Goal: Task Accomplishment & Management: Use online tool/utility

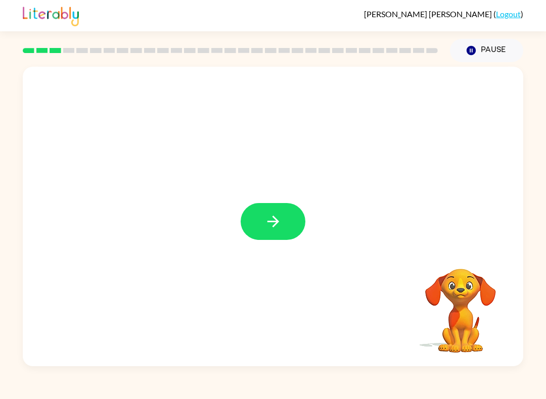
click at [263, 250] on div at bounding box center [273, 217] width 500 height 300
click at [268, 230] on icon "button" at bounding box center [273, 222] width 18 height 18
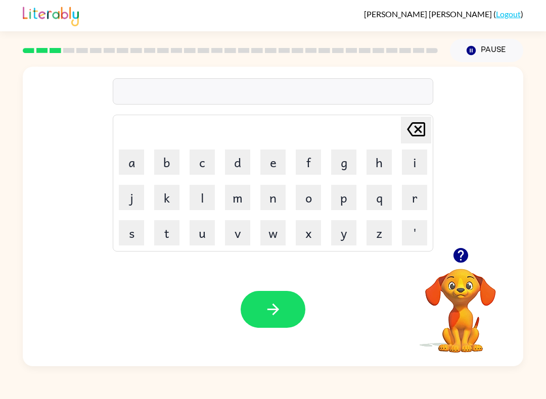
click at [453, 258] on icon "button" at bounding box center [461, 256] width 18 height 18
click at [227, 204] on button "m" at bounding box center [237, 197] width 25 height 25
click at [134, 167] on button "a" at bounding box center [131, 162] width 25 height 25
click at [206, 162] on button "c" at bounding box center [202, 162] width 25 height 25
click at [368, 163] on button "h" at bounding box center [378, 162] width 25 height 25
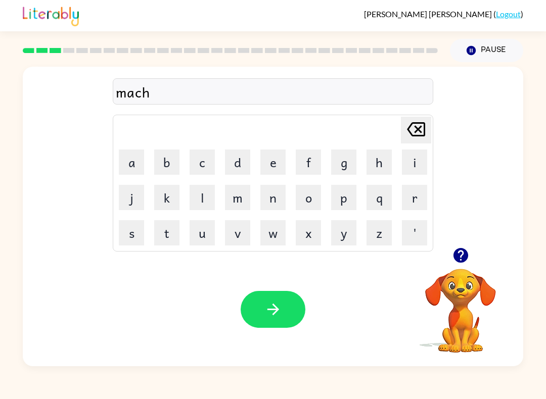
click at [407, 162] on button "i" at bounding box center [414, 162] width 25 height 25
click at [277, 192] on button "n" at bounding box center [272, 197] width 25 height 25
click at [260, 167] on button "e" at bounding box center [272, 162] width 25 height 25
click at [274, 316] on icon "button" at bounding box center [273, 310] width 18 height 18
click at [169, 238] on button "t" at bounding box center [166, 232] width 25 height 25
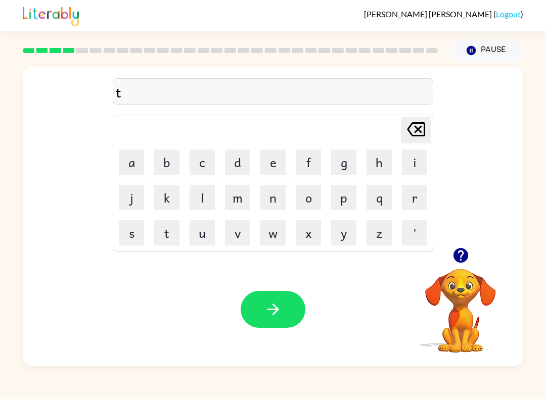
click at [418, 195] on button "r" at bounding box center [414, 197] width 25 height 25
click at [152, 167] on td "b" at bounding box center [167, 162] width 34 height 34
click at [408, 165] on button "i" at bounding box center [414, 162] width 25 height 25
click at [267, 205] on button "n" at bounding box center [272, 197] width 25 height 25
click at [411, 136] on icon "[PERSON_NAME] last character input" at bounding box center [416, 129] width 24 height 24
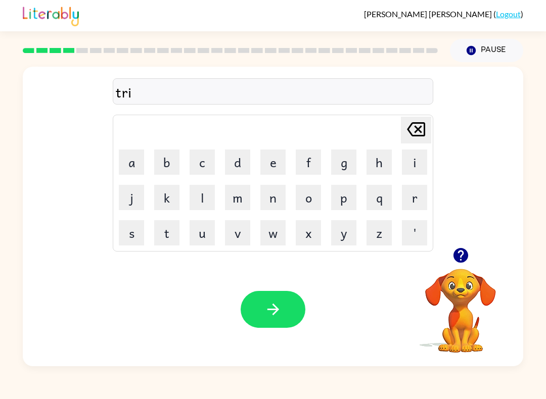
click at [411, 136] on icon at bounding box center [416, 129] width 18 height 14
click at [141, 161] on button "a" at bounding box center [131, 162] width 25 height 25
click at [411, 152] on button "i" at bounding box center [414, 162] width 25 height 25
click at [268, 202] on button "n" at bounding box center [272, 197] width 25 height 25
click at [277, 303] on icon "button" at bounding box center [273, 310] width 18 height 18
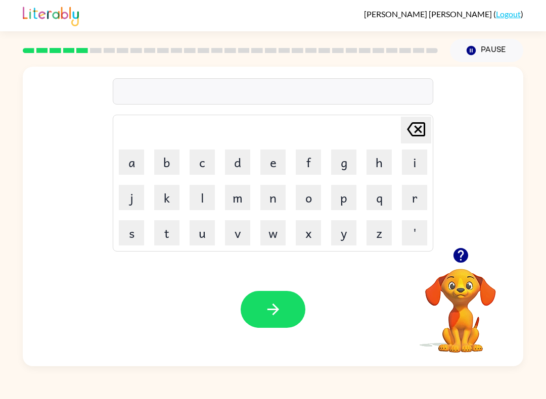
click at [458, 258] on icon "button" at bounding box center [460, 255] width 15 height 15
click at [244, 164] on button "d" at bounding box center [237, 162] width 25 height 25
click at [276, 161] on button "e" at bounding box center [272, 162] width 25 height 25
click at [308, 161] on button "f" at bounding box center [308, 162] width 25 height 25
click at [270, 164] on button "e" at bounding box center [272, 162] width 25 height 25
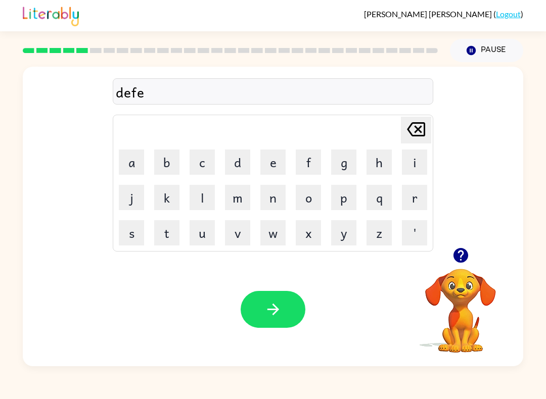
click at [273, 208] on button "n" at bounding box center [272, 197] width 25 height 25
click at [195, 164] on button "c" at bounding box center [202, 162] width 25 height 25
click at [411, 160] on button "i" at bounding box center [414, 162] width 25 height 25
click at [244, 233] on button "v" at bounding box center [237, 232] width 25 height 25
click at [261, 164] on button "e" at bounding box center [272, 162] width 25 height 25
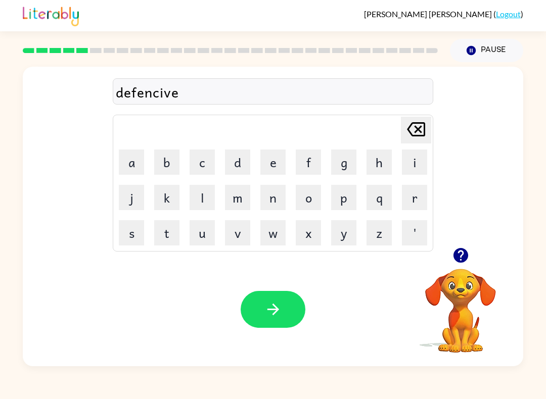
click at [291, 313] on button "button" at bounding box center [273, 309] width 65 height 37
click at [457, 262] on icon "button" at bounding box center [460, 255] width 15 height 15
click at [247, 241] on button "v" at bounding box center [237, 232] width 25 height 25
click at [126, 150] on button "a" at bounding box center [131, 162] width 25 height 25
click at [203, 165] on button "c" at bounding box center [202, 162] width 25 height 25
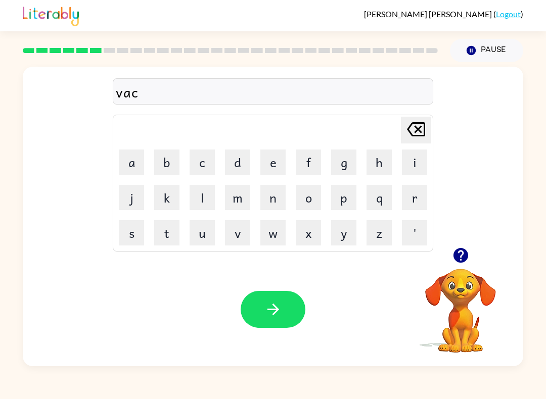
click at [136, 163] on button "a" at bounding box center [131, 162] width 25 height 25
click at [168, 239] on button "t" at bounding box center [166, 232] width 25 height 25
click at [411, 162] on button "i" at bounding box center [414, 162] width 25 height 25
click at [310, 197] on button "o" at bounding box center [308, 197] width 25 height 25
click at [278, 200] on button "n" at bounding box center [272, 197] width 25 height 25
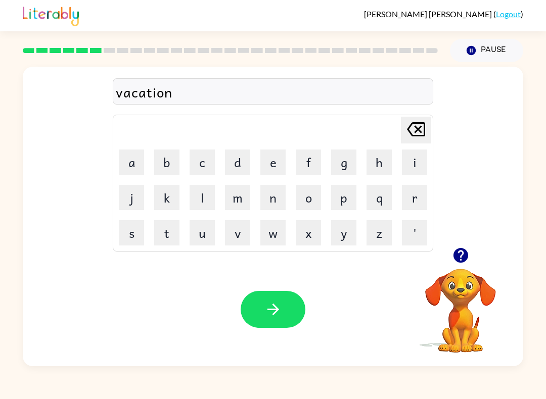
click at [255, 312] on button "button" at bounding box center [273, 309] width 65 height 37
click at [464, 257] on icon "button" at bounding box center [460, 255] width 15 height 15
click at [350, 194] on button "p" at bounding box center [343, 197] width 25 height 25
click at [205, 232] on button "u" at bounding box center [202, 232] width 25 height 25
click at [239, 161] on button "d" at bounding box center [237, 162] width 25 height 25
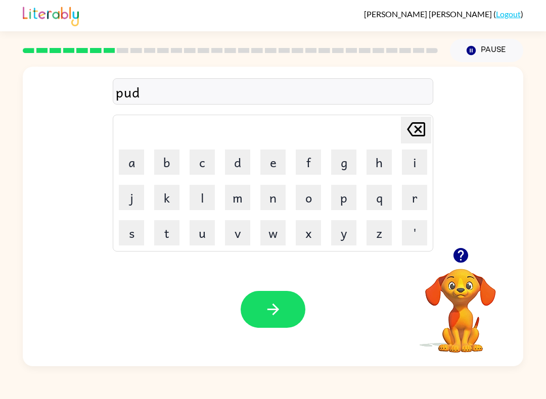
click at [246, 163] on button "d" at bounding box center [237, 162] width 25 height 25
click at [200, 209] on button "l" at bounding box center [202, 197] width 25 height 25
click at [270, 165] on button "e" at bounding box center [272, 162] width 25 height 25
click at [257, 298] on button "button" at bounding box center [273, 309] width 65 height 37
click at [273, 309] on div at bounding box center [273, 309] width 65 height 37
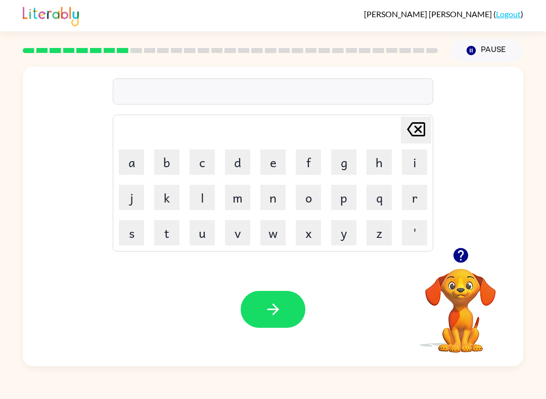
click at [460, 258] on icon "button" at bounding box center [461, 256] width 18 height 18
click at [246, 198] on button "m" at bounding box center [237, 197] width 25 height 25
click at [417, 167] on button "i" at bounding box center [414, 162] width 25 height 25
click at [416, 197] on button "r" at bounding box center [414, 197] width 25 height 25
click at [127, 203] on button "j" at bounding box center [131, 197] width 25 height 25
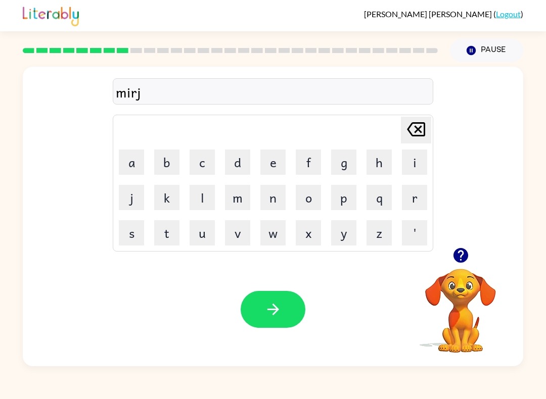
click at [197, 170] on button "c" at bounding box center [202, 162] width 25 height 25
click at [416, 155] on button "i" at bounding box center [414, 162] width 25 height 25
click at [420, 143] on div "[PERSON_NAME] last character input" at bounding box center [416, 130] width 24 height 26
click at [420, 142] on div "[PERSON_NAME] last character input" at bounding box center [416, 130] width 24 height 26
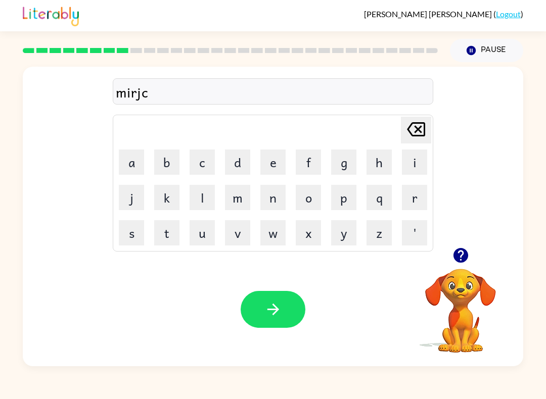
click at [419, 143] on div "[PERSON_NAME] last character input" at bounding box center [416, 130] width 24 height 26
click at [420, 145] on table "[PERSON_NAME] last character input a b c d e f g h i j k l m n o p q r s t u v …" at bounding box center [272, 183] width 319 height 136
click at [420, 140] on icon "[PERSON_NAME] last character input" at bounding box center [416, 129] width 24 height 24
click at [123, 164] on button "a" at bounding box center [131, 162] width 25 height 25
click at [207, 159] on button "c" at bounding box center [202, 162] width 25 height 25
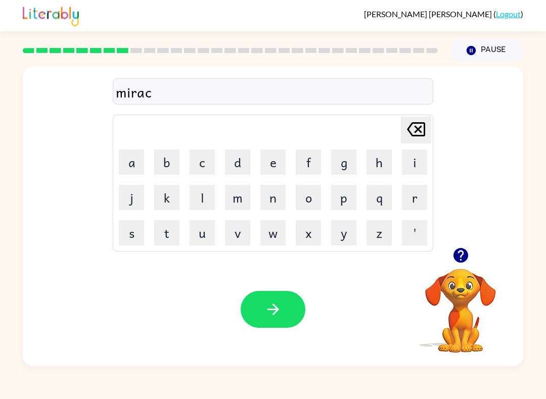
click at [203, 203] on button "l" at bounding box center [202, 197] width 25 height 25
click at [274, 169] on button "e" at bounding box center [272, 162] width 25 height 25
click at [273, 308] on icon "button" at bounding box center [273, 310] width 18 height 18
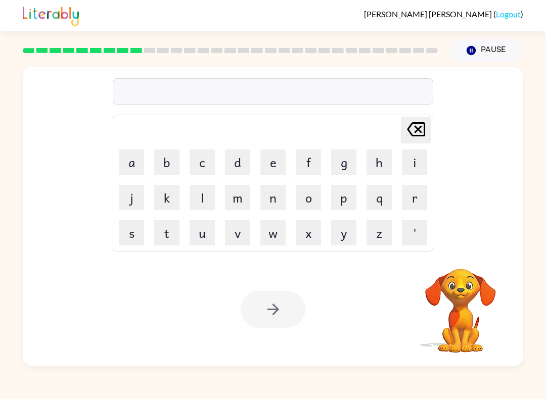
click at [230, 202] on button "m" at bounding box center [237, 197] width 25 height 25
click at [408, 168] on button "i" at bounding box center [414, 162] width 25 height 25
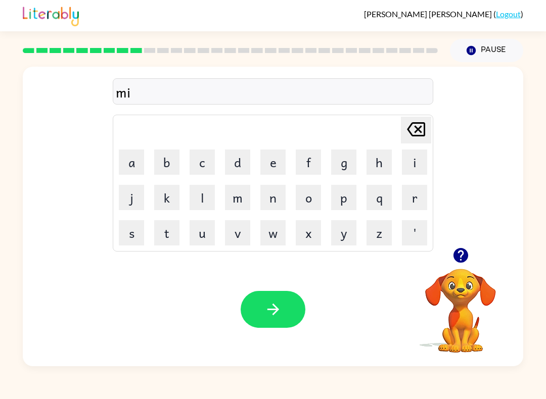
click at [246, 195] on button "m" at bounding box center [237, 197] width 25 height 25
click at [311, 201] on button "o" at bounding box center [308, 197] width 25 height 25
click at [418, 198] on button "r" at bounding box center [414, 197] width 25 height 25
click at [277, 197] on button "n" at bounding box center [272, 197] width 25 height 25
click at [415, 156] on button "i" at bounding box center [414, 162] width 25 height 25
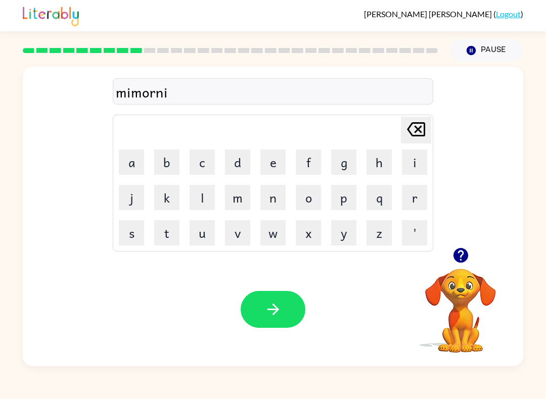
click at [268, 198] on button "n" at bounding box center [272, 197] width 25 height 25
click at [340, 163] on button "g" at bounding box center [343, 162] width 25 height 25
click at [135, 96] on div "mimorning" at bounding box center [273, 91] width 314 height 21
click at [140, 97] on div "mimorning" at bounding box center [273, 91] width 314 height 21
click at [411, 129] on icon "[PERSON_NAME] last character input" at bounding box center [416, 129] width 24 height 24
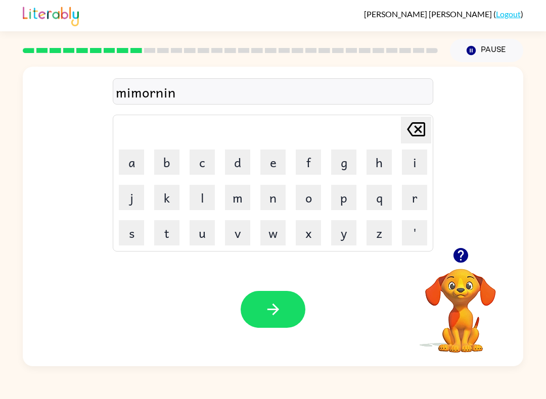
click at [411, 129] on icon "[PERSON_NAME] last character input" at bounding box center [416, 129] width 24 height 24
click at [408, 136] on icon "[PERSON_NAME] last character input" at bounding box center [416, 129] width 24 height 24
click at [418, 130] on icon at bounding box center [416, 129] width 18 height 14
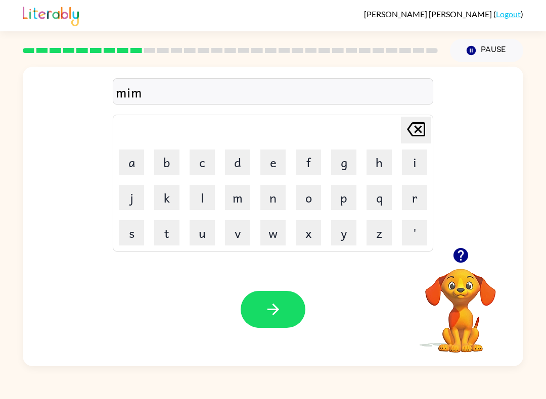
click at [410, 137] on icon "[PERSON_NAME] last character input" at bounding box center [416, 129] width 24 height 24
click at [403, 142] on button "[PERSON_NAME] last character input" at bounding box center [416, 130] width 30 height 27
click at [412, 166] on button "i" at bounding box center [414, 162] width 25 height 25
click at [422, 125] on icon "[PERSON_NAME] last character input" at bounding box center [416, 129] width 24 height 24
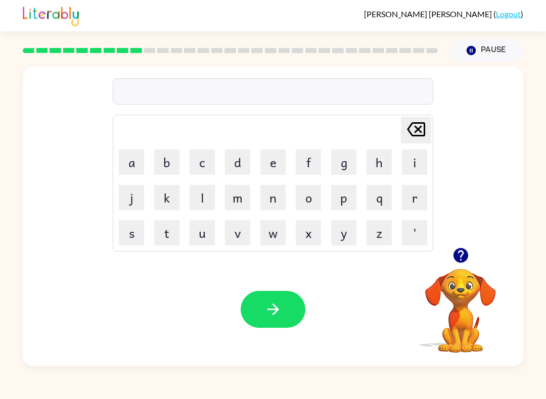
click at [236, 189] on button "m" at bounding box center [237, 197] width 25 height 25
click at [411, 160] on button "i" at bounding box center [414, 162] width 25 height 25
click at [240, 162] on button "d" at bounding box center [237, 162] width 25 height 25
click at [239, 199] on button "m" at bounding box center [237, 197] width 25 height 25
click at [311, 193] on button "o" at bounding box center [308, 197] width 25 height 25
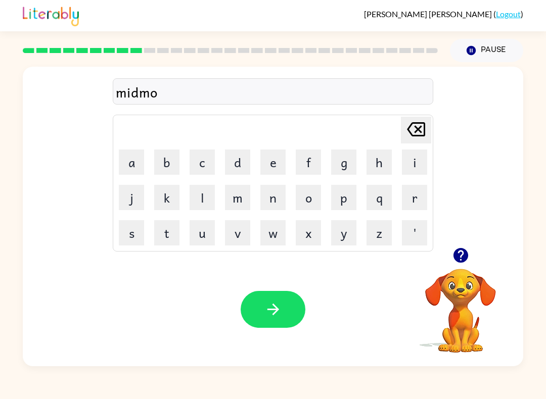
click at [410, 194] on button "r" at bounding box center [414, 197] width 25 height 25
click at [280, 204] on button "n" at bounding box center [272, 197] width 25 height 25
click at [421, 155] on button "i" at bounding box center [414, 162] width 25 height 25
click at [280, 194] on button "n" at bounding box center [272, 197] width 25 height 25
click at [337, 167] on button "g" at bounding box center [343, 162] width 25 height 25
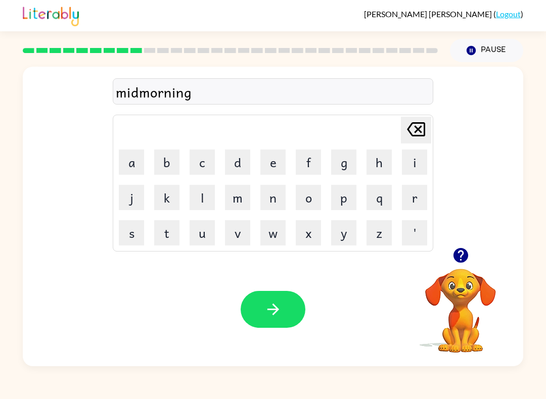
click at [280, 312] on icon "button" at bounding box center [273, 310] width 18 height 18
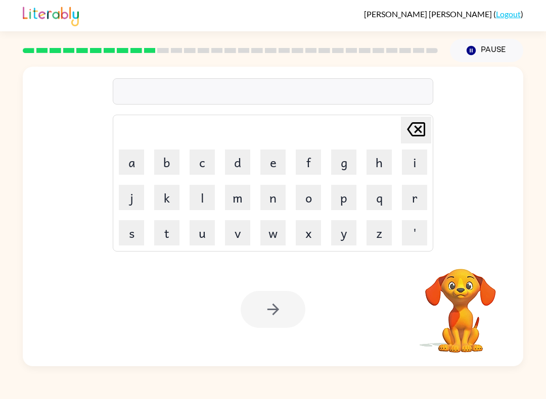
click at [240, 157] on button "d" at bounding box center [237, 162] width 25 height 25
click at [407, 167] on button "i" at bounding box center [414, 162] width 25 height 25
click at [238, 152] on button "d" at bounding box center [237, 162] width 25 height 25
click at [422, 124] on icon "[PERSON_NAME] last character input" at bounding box center [416, 129] width 24 height 24
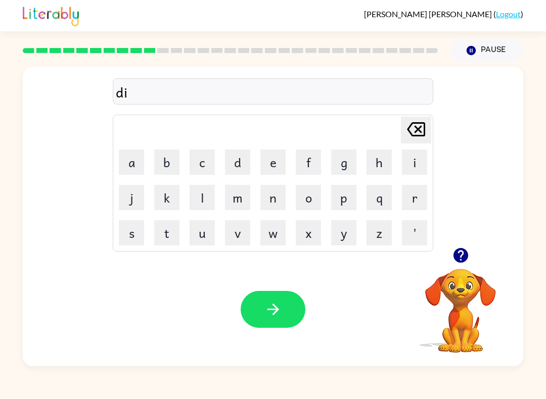
click at [132, 233] on button "s" at bounding box center [131, 232] width 25 height 25
click at [166, 228] on button "t" at bounding box center [166, 232] width 25 height 25
click at [405, 200] on button "r" at bounding box center [414, 197] width 25 height 25
click at [202, 238] on button "u" at bounding box center [202, 232] width 25 height 25
click at [133, 231] on button "s" at bounding box center [131, 232] width 25 height 25
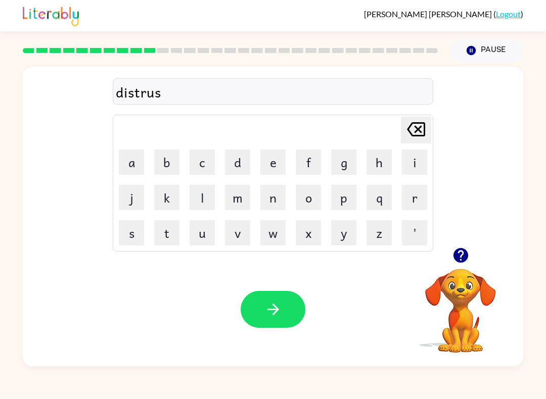
click at [162, 235] on button "t" at bounding box center [166, 232] width 25 height 25
click at [165, 227] on button "t" at bounding box center [166, 232] width 25 height 25
click at [417, 130] on icon at bounding box center [416, 129] width 18 height 14
click at [301, 318] on button "button" at bounding box center [273, 309] width 65 height 37
click at [271, 238] on button "w" at bounding box center [272, 232] width 25 height 25
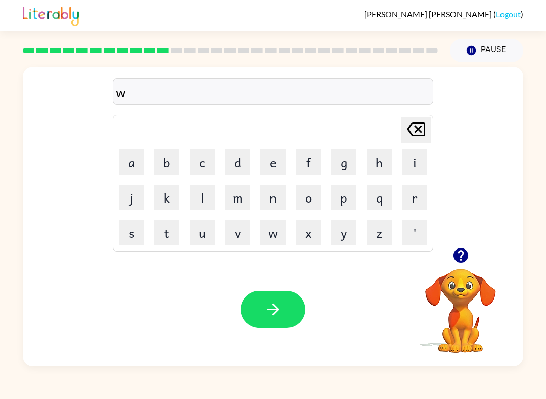
click at [419, 199] on button "r" at bounding box center [414, 197] width 25 height 25
click at [319, 189] on button "o" at bounding box center [308, 197] width 25 height 25
click at [160, 232] on button "t" at bounding box center [166, 232] width 25 height 25
click at [273, 161] on button "e" at bounding box center [272, 162] width 25 height 25
click at [288, 296] on button "button" at bounding box center [273, 309] width 65 height 37
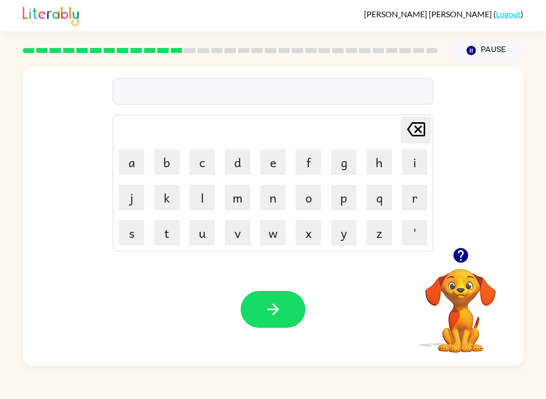
click at [381, 189] on button "q" at bounding box center [378, 197] width 25 height 25
click at [417, 125] on icon "[PERSON_NAME] last character input" at bounding box center [416, 129] width 24 height 24
click at [339, 205] on button "p" at bounding box center [343, 197] width 25 height 25
click at [421, 129] on icon "[PERSON_NAME] last character input" at bounding box center [416, 129] width 24 height 24
click at [204, 227] on button "u" at bounding box center [202, 232] width 25 height 25
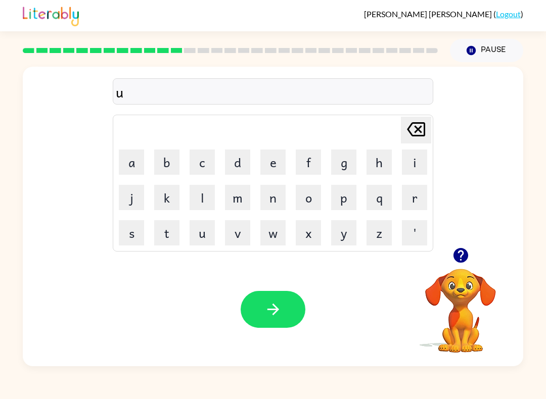
click at [382, 192] on button "q" at bounding box center [378, 197] width 25 height 25
click at [424, 134] on icon at bounding box center [416, 129] width 18 height 14
click at [343, 200] on button "p" at bounding box center [343, 197] width 25 height 25
click at [355, 161] on button "g" at bounding box center [343, 162] width 25 height 25
click at [410, 195] on button "r" at bounding box center [414, 197] width 25 height 25
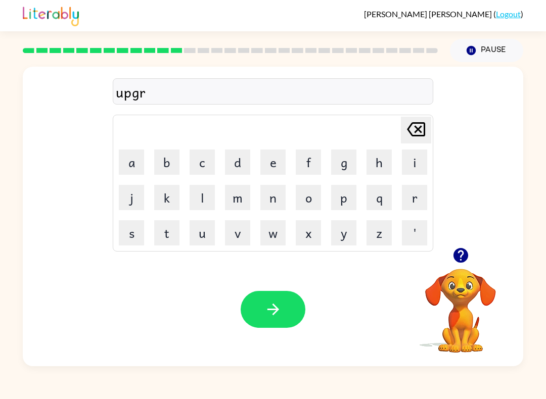
click at [127, 160] on button "a" at bounding box center [131, 162] width 25 height 25
click at [246, 170] on button "d" at bounding box center [237, 162] width 25 height 25
click at [267, 171] on button "e" at bounding box center [272, 162] width 25 height 25
click at [293, 292] on button "button" at bounding box center [273, 309] width 65 height 37
click at [247, 205] on button "m" at bounding box center [237, 197] width 25 height 25
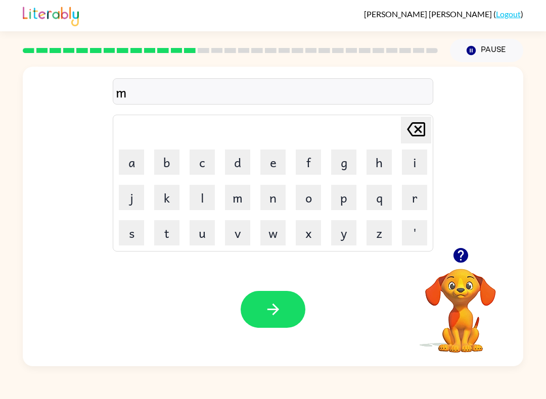
click at [132, 156] on button "a" at bounding box center [131, 162] width 25 height 25
click at [243, 166] on button "d" at bounding box center [237, 162] width 25 height 25
click at [278, 205] on button "n" at bounding box center [272, 197] width 25 height 25
click at [271, 170] on button "e" at bounding box center [272, 162] width 25 height 25
click at [136, 237] on button "s" at bounding box center [131, 232] width 25 height 25
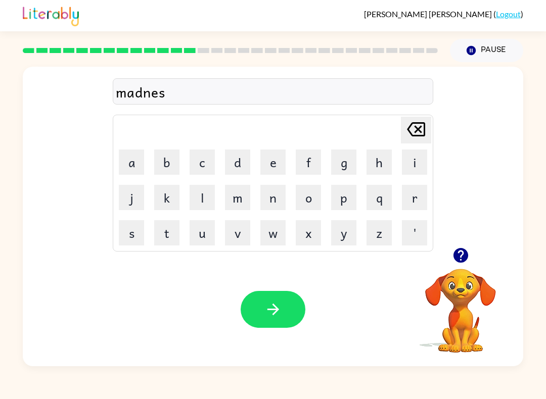
click at [136, 237] on button "s" at bounding box center [131, 232] width 25 height 25
click at [281, 320] on button "button" at bounding box center [273, 309] width 65 height 37
click at [457, 255] on icon "button" at bounding box center [460, 255] width 15 height 15
click at [463, 259] on icon "button" at bounding box center [460, 255] width 15 height 15
click at [161, 160] on button "b" at bounding box center [166, 162] width 25 height 25
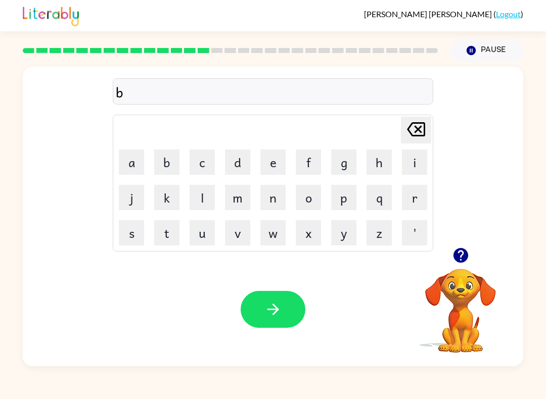
click at [315, 197] on button "o" at bounding box center [308, 197] width 25 height 25
click at [276, 201] on button "n" at bounding box center [272, 197] width 25 height 25
click at [278, 164] on button "e" at bounding box center [272, 162] width 25 height 25
click at [133, 235] on button "s" at bounding box center [131, 232] width 25 height 25
click at [137, 244] on button "s" at bounding box center [131, 232] width 25 height 25
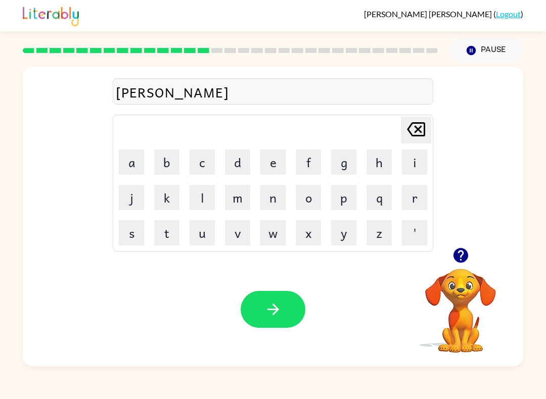
click at [242, 315] on button "button" at bounding box center [273, 309] width 65 height 37
click at [450, 251] on button "button" at bounding box center [461, 256] width 26 height 26
click at [138, 239] on button "s" at bounding box center [131, 232] width 25 height 25
click at [270, 241] on button "w" at bounding box center [272, 232] width 25 height 25
click at [284, 204] on button "n" at bounding box center [272, 197] width 25 height 25
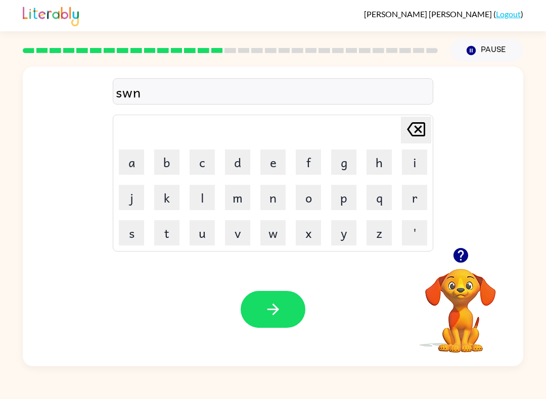
click at [419, 142] on div "[PERSON_NAME] last character input" at bounding box center [416, 130] width 24 height 26
click at [305, 216] on td "x" at bounding box center [308, 233] width 34 height 34
click at [304, 199] on button "o" at bounding box center [308, 197] width 25 height 25
click at [411, 194] on button "r" at bounding box center [414, 197] width 25 height 25
click at [234, 200] on button "m" at bounding box center [237, 197] width 25 height 25
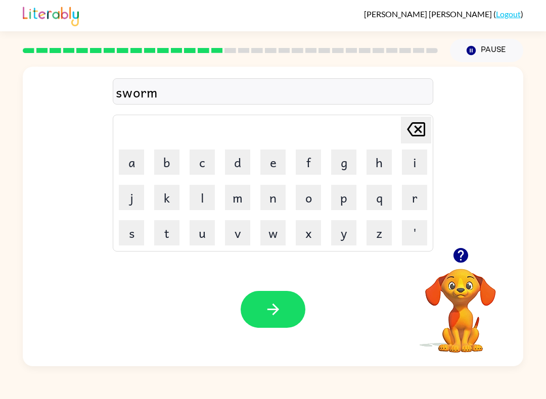
click at [302, 332] on div "Your browser must support playing .mp4 files to use Literably. Please try using…" at bounding box center [273, 310] width 500 height 114
click at [272, 312] on icon "button" at bounding box center [273, 310] width 18 height 18
click at [461, 251] on icon "button" at bounding box center [460, 255] width 15 height 15
click at [420, 194] on button "r" at bounding box center [414, 197] width 25 height 25
click at [129, 158] on button "a" at bounding box center [131, 162] width 25 height 25
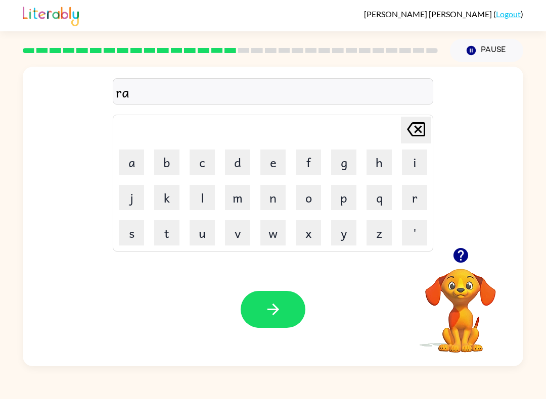
click at [239, 199] on button "m" at bounding box center [237, 197] width 25 height 25
click at [253, 314] on button "button" at bounding box center [273, 309] width 65 height 37
click at [459, 262] on icon "button" at bounding box center [460, 255] width 15 height 15
click at [163, 158] on button "b" at bounding box center [166, 162] width 25 height 25
click at [418, 206] on button "r" at bounding box center [414, 197] width 25 height 25
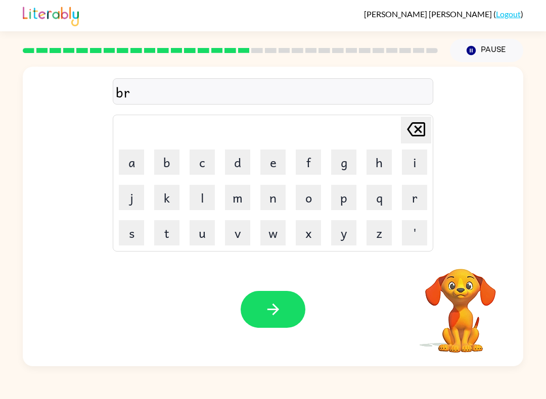
click at [408, 168] on button "i" at bounding box center [414, 162] width 25 height 25
click at [410, 166] on button "i" at bounding box center [414, 162] width 25 height 25
click at [284, 188] on button "n" at bounding box center [272, 197] width 25 height 25
click at [347, 150] on button "g" at bounding box center [343, 162] width 25 height 25
click at [405, 147] on td "i" at bounding box center [414, 162] width 34 height 34
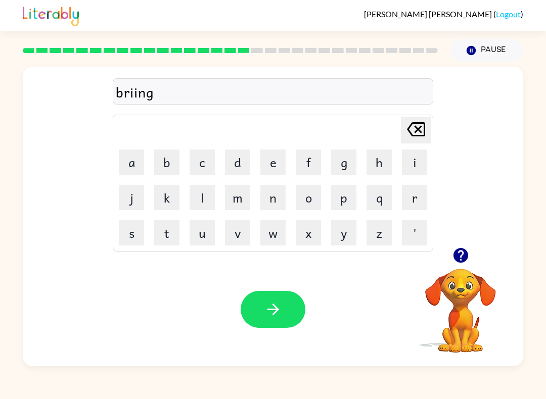
click at [405, 147] on td "i" at bounding box center [414, 162] width 34 height 34
click at [411, 140] on icon "[PERSON_NAME] last character input" at bounding box center [416, 129] width 24 height 24
click at [416, 130] on icon "[PERSON_NAME] last character input" at bounding box center [416, 129] width 24 height 24
click at [247, 195] on button "m" at bounding box center [237, 197] width 25 height 25
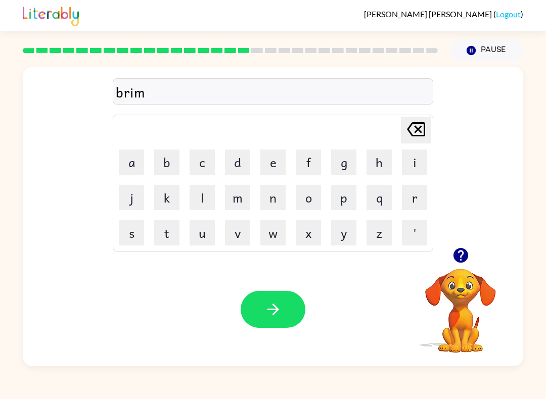
click at [413, 162] on button "i" at bounding box center [414, 162] width 25 height 25
click at [269, 200] on button "n" at bounding box center [272, 197] width 25 height 25
click at [337, 155] on button "g" at bounding box center [343, 162] width 25 height 25
click at [277, 336] on div "Your browser must support playing .mp4 files to use Literably. Please try using…" at bounding box center [273, 310] width 500 height 114
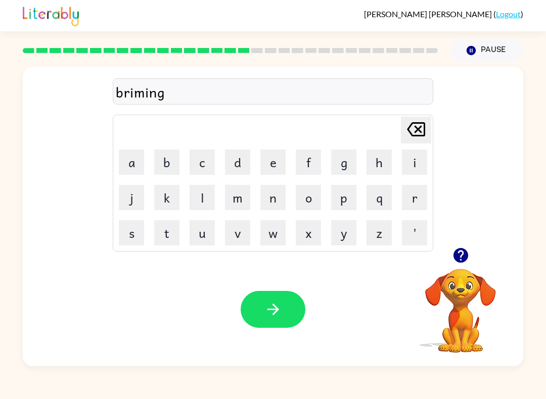
click at [289, 321] on button "button" at bounding box center [273, 309] width 65 height 37
click at [458, 264] on icon "button" at bounding box center [461, 256] width 18 height 18
click at [413, 198] on button "r" at bounding box center [414, 197] width 25 height 25
click at [421, 161] on button "i" at bounding box center [414, 162] width 25 height 25
click at [132, 230] on button "s" at bounding box center [131, 232] width 25 height 25
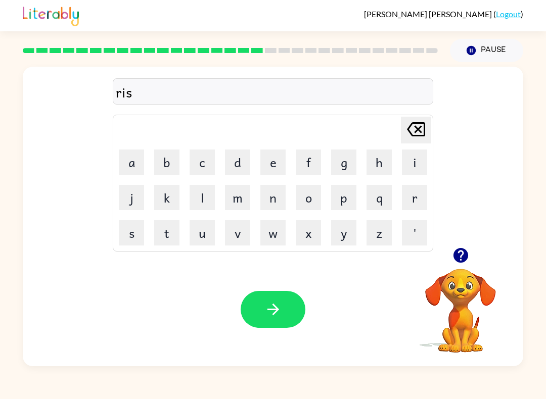
click at [177, 201] on button "k" at bounding box center [166, 197] width 25 height 25
click at [398, 170] on td "i" at bounding box center [414, 162] width 34 height 34
click at [422, 170] on button "i" at bounding box center [414, 162] width 25 height 25
click at [276, 164] on button "e" at bounding box center [272, 162] width 25 height 25
click at [174, 197] on button "k" at bounding box center [166, 197] width 25 height 25
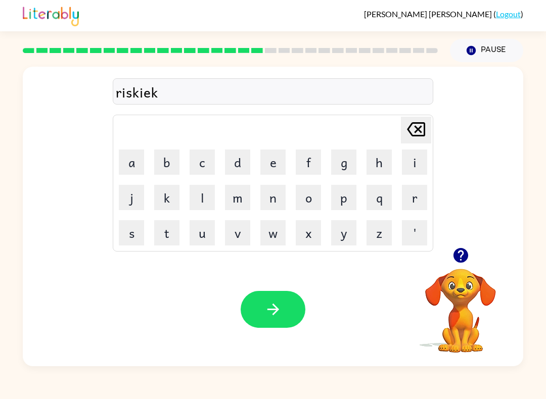
click at [408, 138] on icon "[PERSON_NAME] last character input" at bounding box center [416, 129] width 24 height 24
click at [130, 230] on button "s" at bounding box center [131, 232] width 25 height 25
click at [165, 235] on button "t" at bounding box center [166, 232] width 25 height 25
click at [264, 327] on button "button" at bounding box center [273, 309] width 65 height 37
click at [293, 314] on div at bounding box center [273, 309] width 65 height 37
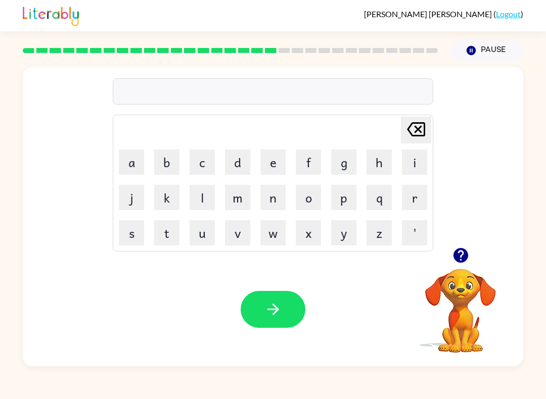
click at [432, 51] on rect at bounding box center [432, 50] width 12 height 5
click at [431, 50] on rect at bounding box center [432, 50] width 12 height 5
click at [408, 57] on div at bounding box center [230, 50] width 427 height 35
click at [387, 56] on div at bounding box center [230, 50] width 427 height 35
click at [372, 58] on div at bounding box center [230, 50] width 427 height 35
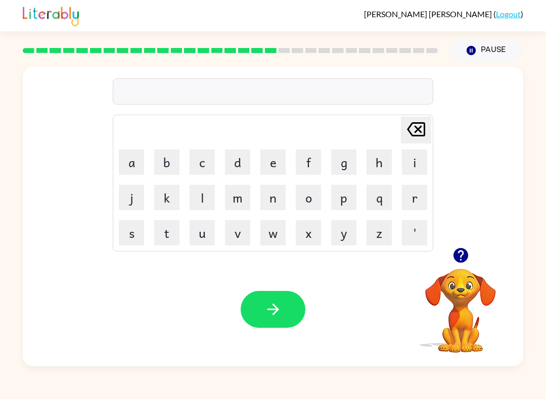
click at [359, 59] on div at bounding box center [230, 50] width 427 height 35
click at [343, 54] on div at bounding box center [230, 50] width 427 height 35
click at [346, 57] on div at bounding box center [230, 50] width 427 height 35
click at [327, 51] on rect at bounding box center [324, 50] width 12 height 5
click at [306, 57] on div at bounding box center [230, 50] width 427 height 35
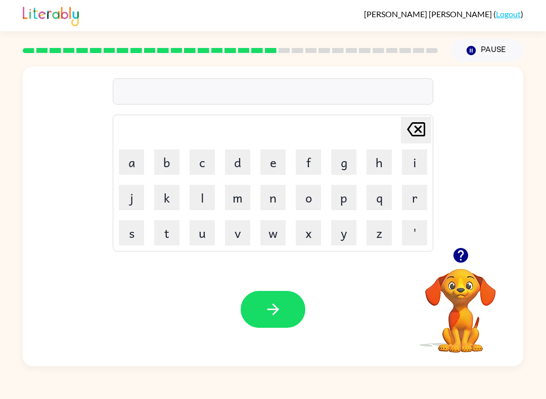
click at [293, 62] on div at bounding box center [230, 50] width 427 height 35
click at [293, 61] on div at bounding box center [230, 50] width 427 height 35
click at [460, 260] on icon "button" at bounding box center [461, 256] width 18 height 18
click at [320, 194] on button "o" at bounding box center [308, 197] width 25 height 25
click at [415, 197] on button "r" at bounding box center [414, 197] width 25 height 25
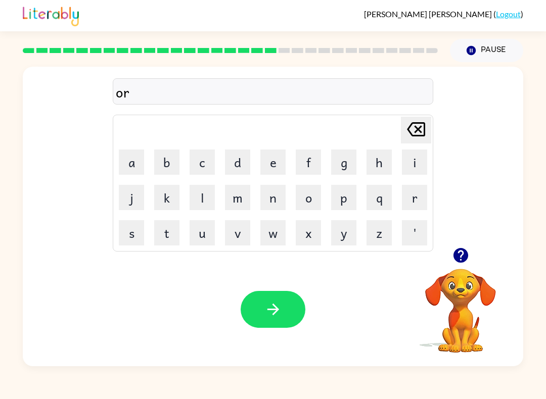
click at [167, 234] on button "t" at bounding box center [166, 232] width 25 height 25
click at [282, 232] on button "w" at bounding box center [272, 232] width 25 height 25
click at [141, 169] on button "a" at bounding box center [131, 162] width 25 height 25
click at [346, 235] on button "y" at bounding box center [343, 232] width 25 height 25
click at [283, 322] on button "button" at bounding box center [273, 309] width 65 height 37
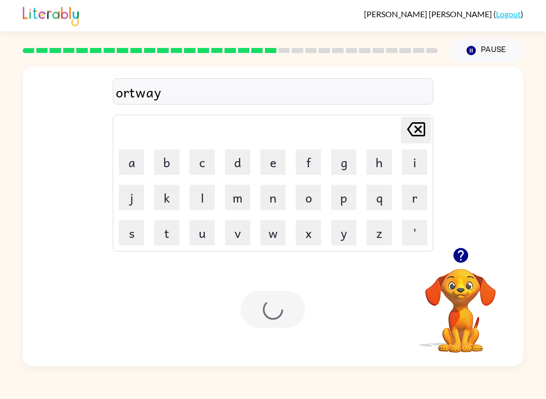
click at [283, 299] on div at bounding box center [273, 309] width 65 height 37
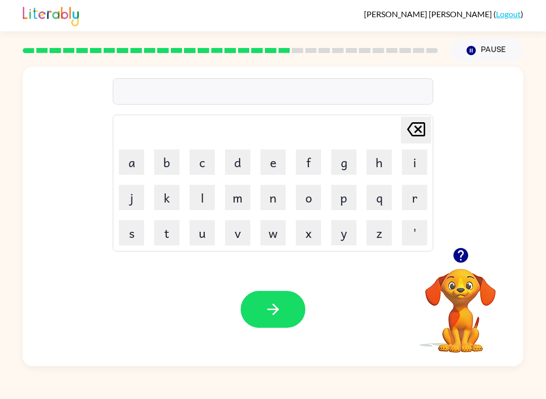
click at [205, 197] on button "l" at bounding box center [202, 197] width 25 height 25
click at [426, 129] on icon "[PERSON_NAME] last character input" at bounding box center [416, 129] width 24 height 24
click at [315, 161] on button "f" at bounding box center [308, 162] width 25 height 25
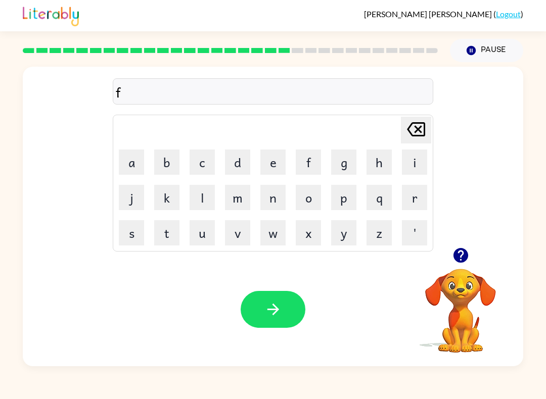
click at [315, 199] on button "o" at bounding box center [308, 197] width 25 height 25
click at [211, 200] on button "l" at bounding box center [202, 197] width 25 height 25
click at [314, 205] on button "o" at bounding box center [308, 197] width 25 height 25
click at [275, 233] on button "w" at bounding box center [272, 232] width 25 height 25
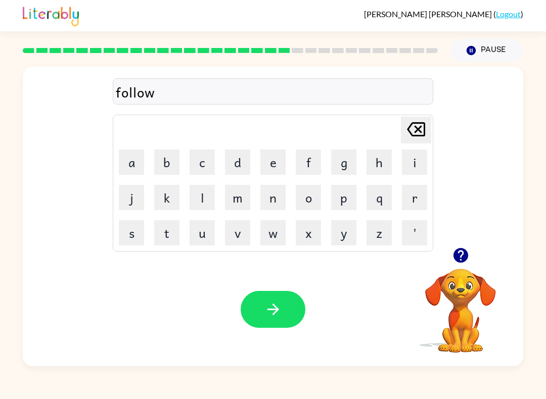
click at [238, 165] on button "d" at bounding box center [237, 162] width 25 height 25
click at [421, 131] on icon "[PERSON_NAME] last character input" at bounding box center [416, 129] width 24 height 24
click at [262, 282] on div "Your browser must support playing .mp4 files to use Literably. Please try using…" at bounding box center [273, 310] width 500 height 114
click at [295, 309] on button "button" at bounding box center [273, 309] width 65 height 37
click at [198, 171] on button "c" at bounding box center [202, 162] width 25 height 25
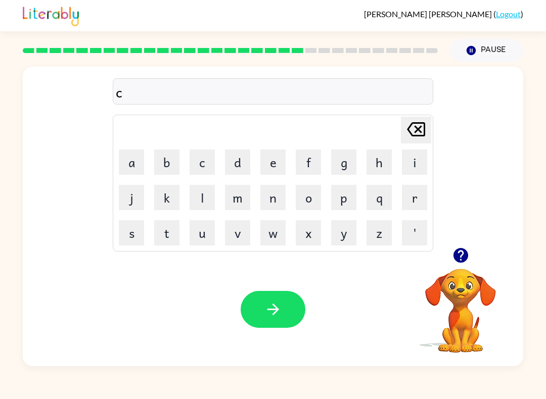
click at [271, 166] on button "e" at bounding box center [272, 162] width 25 height 25
click at [266, 202] on button "n" at bounding box center [272, 197] width 25 height 25
click at [174, 232] on button "t" at bounding box center [166, 232] width 25 height 25
click at [410, 163] on button "i" at bounding box center [414, 162] width 25 height 25
click at [344, 204] on button "p" at bounding box center [343, 197] width 25 height 25
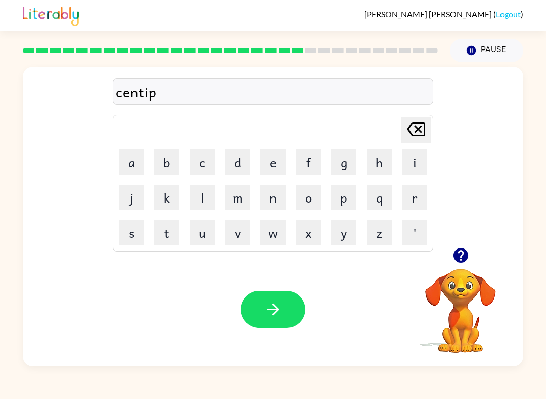
click at [406, 160] on button "i" at bounding box center [414, 162] width 25 height 25
click at [242, 156] on button "d" at bounding box center [237, 162] width 25 height 25
click at [275, 318] on icon "button" at bounding box center [273, 310] width 18 height 18
click at [463, 259] on icon "button" at bounding box center [460, 255] width 15 height 15
click at [132, 240] on button "s" at bounding box center [131, 232] width 25 height 25
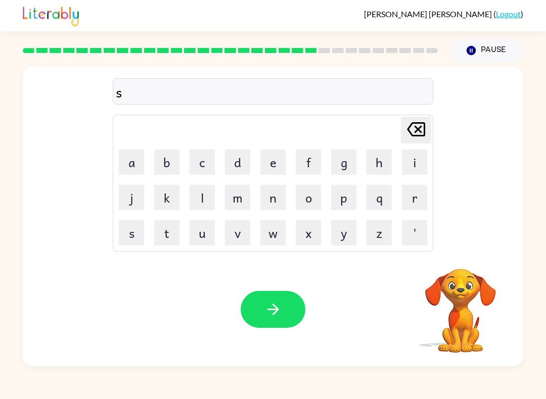
click at [172, 235] on button "t" at bounding box center [166, 232] width 25 height 25
click at [129, 153] on button "a" at bounding box center [131, 162] width 25 height 25
click at [402, 168] on button "i" at bounding box center [414, 162] width 25 height 25
click at [267, 203] on button "n" at bounding box center [272, 197] width 25 height 25
click at [274, 328] on button "button" at bounding box center [273, 309] width 65 height 37
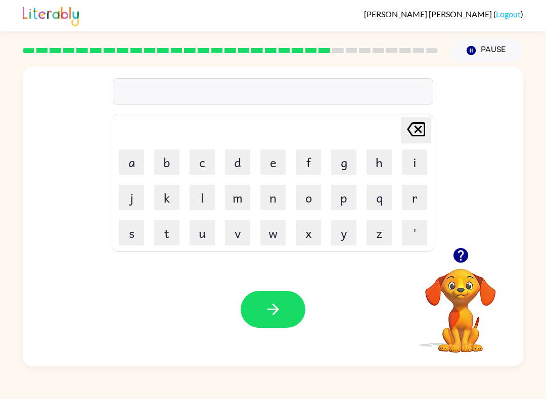
click at [450, 258] on button "button" at bounding box center [461, 256] width 26 height 26
click at [303, 166] on button "f" at bounding box center [308, 162] width 25 height 25
click at [314, 201] on button "o" at bounding box center [308, 197] width 25 height 25
click at [415, 197] on button "r" at bounding box center [414, 197] width 25 height 25
click at [273, 231] on button "w" at bounding box center [272, 232] width 25 height 25
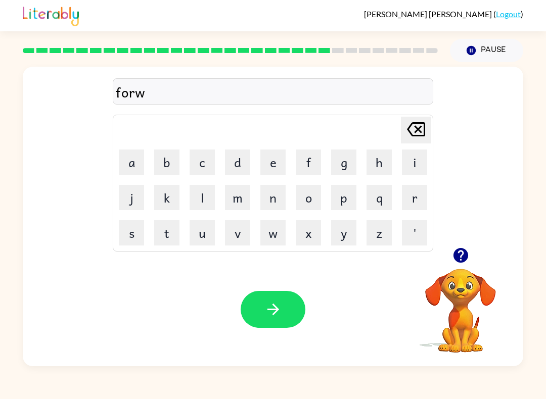
click at [134, 161] on button "a" at bounding box center [131, 162] width 25 height 25
click at [410, 200] on button "r" at bounding box center [414, 197] width 25 height 25
click at [250, 160] on button "d" at bounding box center [237, 162] width 25 height 25
click at [289, 303] on button "button" at bounding box center [273, 309] width 65 height 37
click at [463, 259] on icon "button" at bounding box center [460, 255] width 15 height 15
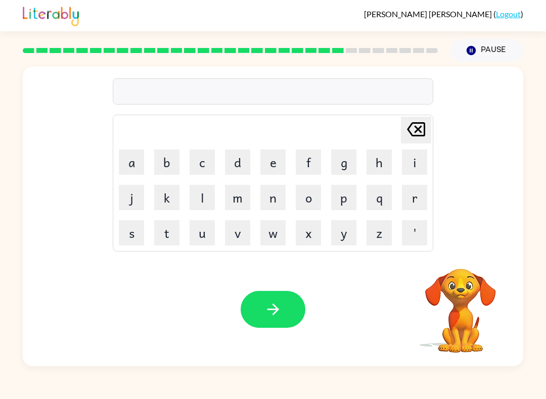
click at [414, 203] on button "r" at bounding box center [414, 197] width 25 height 25
click at [282, 153] on button "e" at bounding box center [272, 162] width 25 height 25
click at [210, 196] on button "l" at bounding box center [202, 197] width 25 height 25
click at [280, 159] on button "e" at bounding box center [272, 162] width 25 height 25
click at [340, 170] on button "g" at bounding box center [343, 162] width 25 height 25
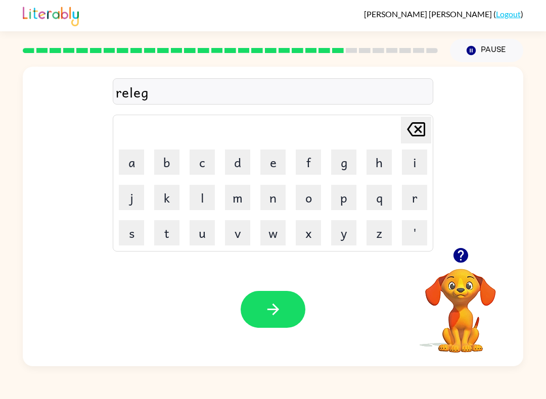
click at [277, 209] on button "n" at bounding box center [272, 197] width 25 height 25
click at [331, 194] on button "p" at bounding box center [343, 197] width 25 height 25
click at [319, 241] on button "x" at bounding box center [308, 232] width 25 height 25
click at [291, 307] on button "button" at bounding box center [273, 309] width 65 height 37
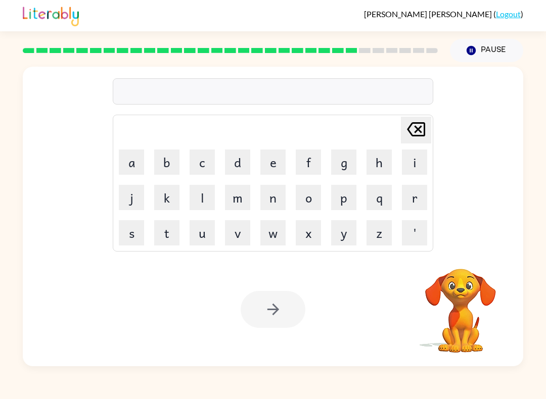
click at [369, 51] on rect at bounding box center [365, 50] width 12 height 5
click at [396, 53] on rect at bounding box center [392, 50] width 12 height 5
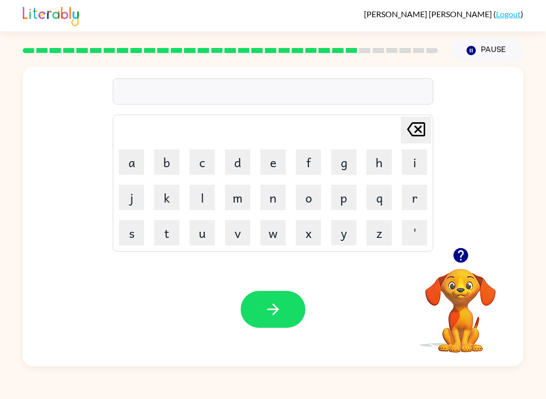
click at [415, 58] on div at bounding box center [230, 50] width 427 height 35
click at [415, 57] on div at bounding box center [230, 50] width 427 height 35
click at [404, 54] on div at bounding box center [230, 50] width 427 height 35
click at [379, 53] on rect at bounding box center [378, 50] width 12 height 5
click at [319, 161] on button "f" at bounding box center [308, 162] width 25 height 25
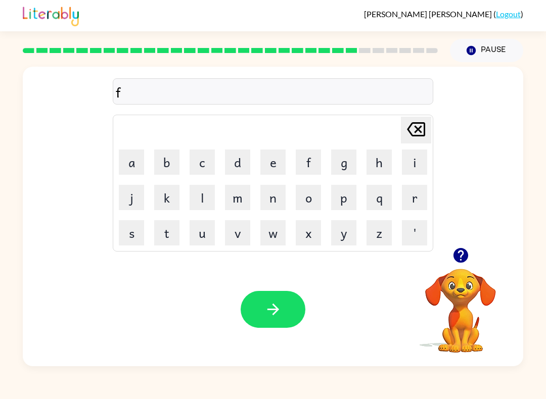
click at [340, 187] on button "p" at bounding box center [343, 197] width 25 height 25
click at [339, 180] on table "[PERSON_NAME] last character input a b c d e f g h i j k l m n o p q r s t u v …" at bounding box center [272, 183] width 319 height 136
click at [293, 287] on div "Your browser must support playing .mp4 files to use Literably. Please try using…" at bounding box center [273, 310] width 500 height 114
click at [299, 294] on div at bounding box center [273, 309] width 65 height 37
click at [286, 300] on button "button" at bounding box center [273, 309] width 65 height 37
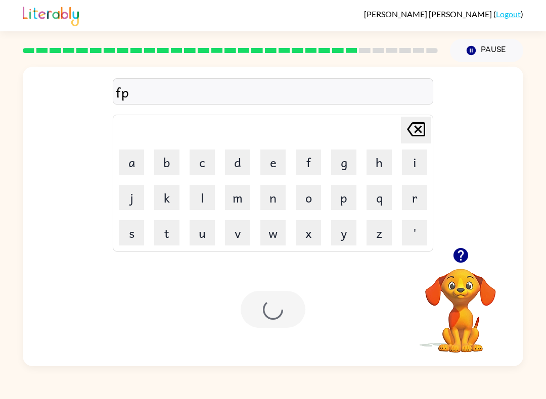
click at [291, 305] on div at bounding box center [273, 309] width 65 height 37
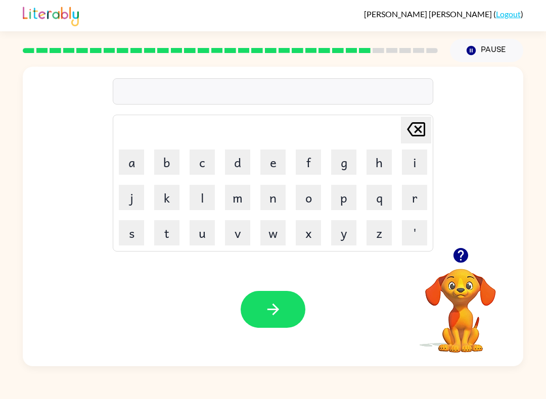
click at [313, 192] on button "o" at bounding box center [308, 197] width 25 height 25
click at [311, 201] on button "o" at bounding box center [308, 197] width 25 height 25
click at [301, 220] on button "x" at bounding box center [308, 232] width 25 height 25
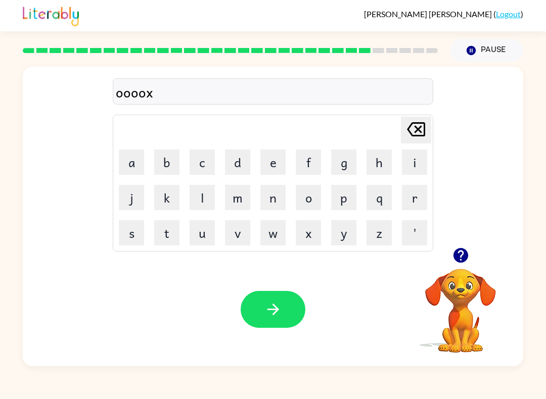
click at [275, 302] on icon "button" at bounding box center [273, 310] width 18 height 18
click at [314, 189] on button "o" at bounding box center [308, 197] width 25 height 25
click at [314, 188] on button "o" at bounding box center [308, 197] width 25 height 25
click at [275, 304] on icon "button" at bounding box center [273, 310] width 18 height 18
click at [461, 264] on icon "button" at bounding box center [461, 256] width 18 height 18
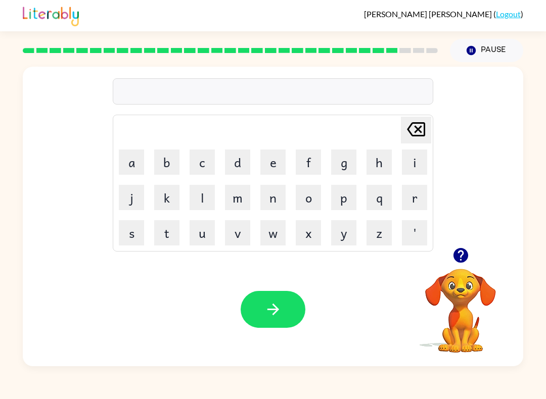
click at [191, 209] on button "l" at bounding box center [202, 197] width 25 height 25
click at [390, 196] on button "q" at bounding box center [378, 197] width 25 height 25
click at [187, 188] on td "l" at bounding box center [202, 197] width 34 height 34
click at [298, 318] on button "button" at bounding box center [273, 309] width 65 height 37
click at [506, 19] on link "Logout" at bounding box center [508, 14] width 25 height 10
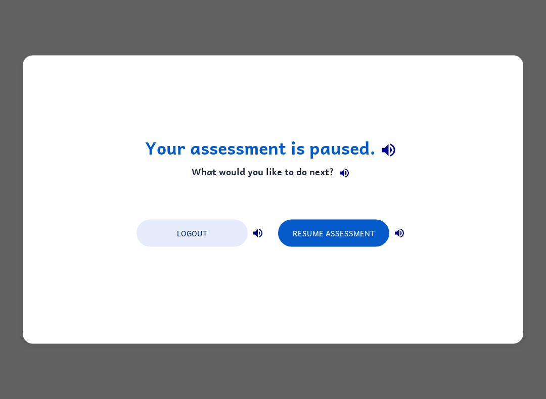
click at [234, 235] on button "Logout" at bounding box center [191, 233] width 111 height 27
